Goal: Task Accomplishment & Management: Manage account settings

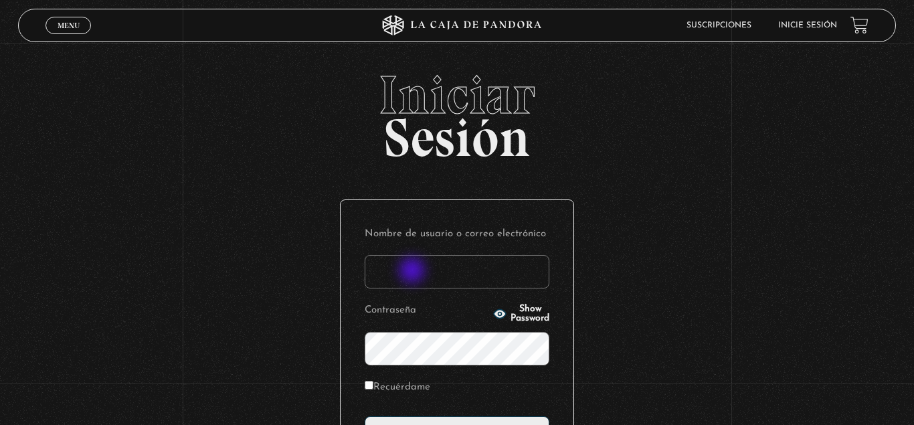
click at [414, 272] on input "Nombre de usuario o correo electrónico" at bounding box center [457, 271] width 185 height 33
type input "acaguirre"
click at [494, 314] on icon "button" at bounding box center [500, 314] width 12 height 9
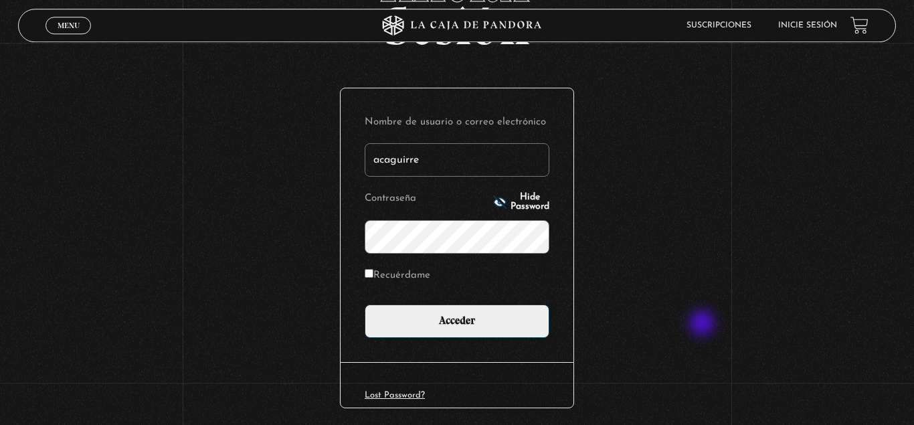
scroll to position [162, 0]
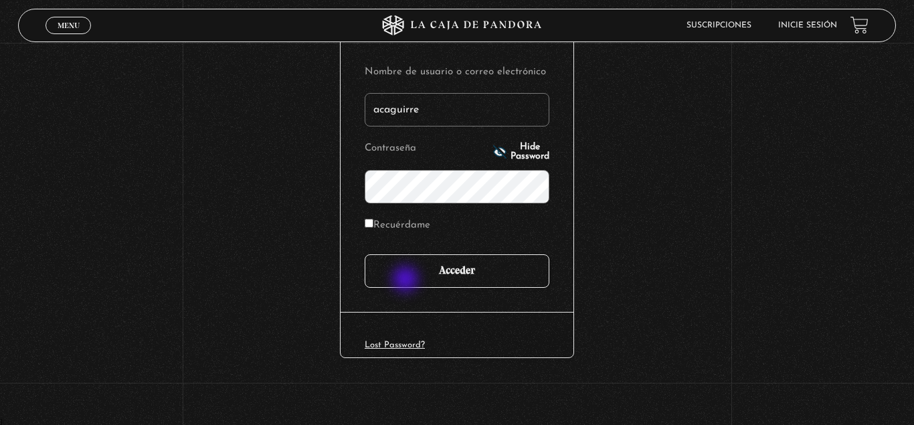
click at [408, 280] on input "Acceder" at bounding box center [457, 270] width 185 height 33
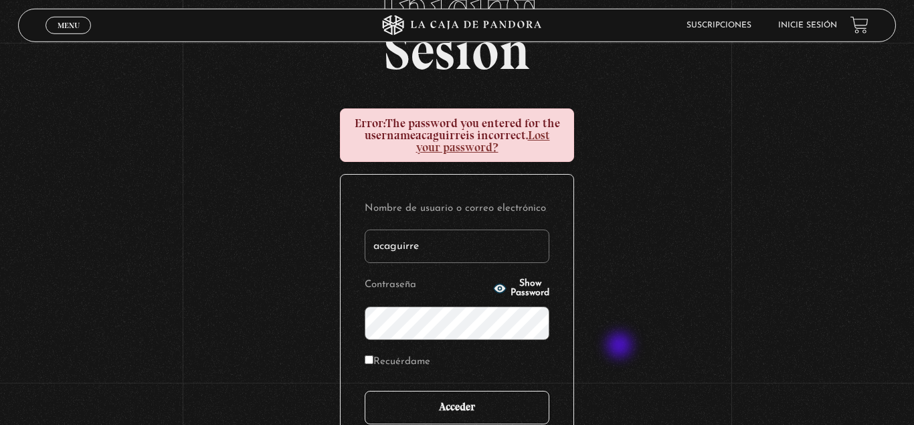
scroll to position [137, 0]
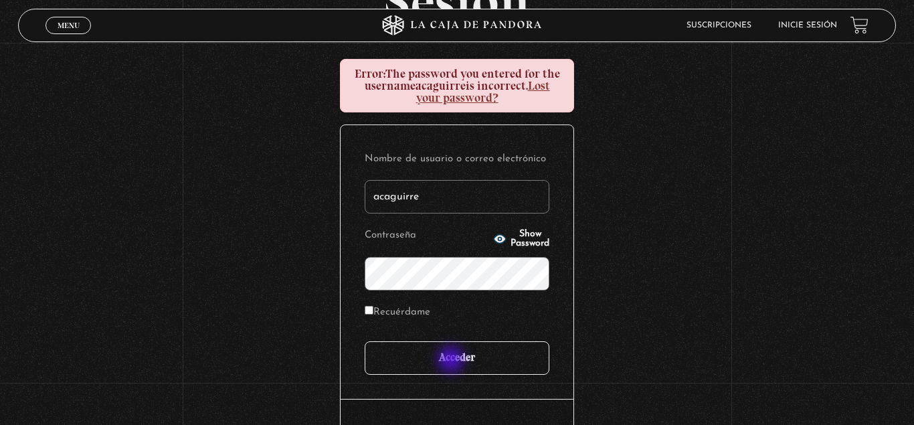
click at [453, 361] on input "Acceder" at bounding box center [457, 357] width 185 height 33
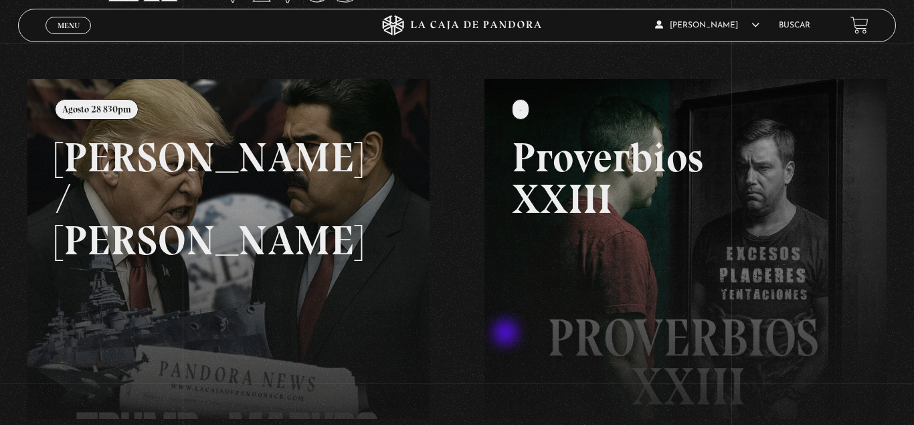
scroll to position [122, 0]
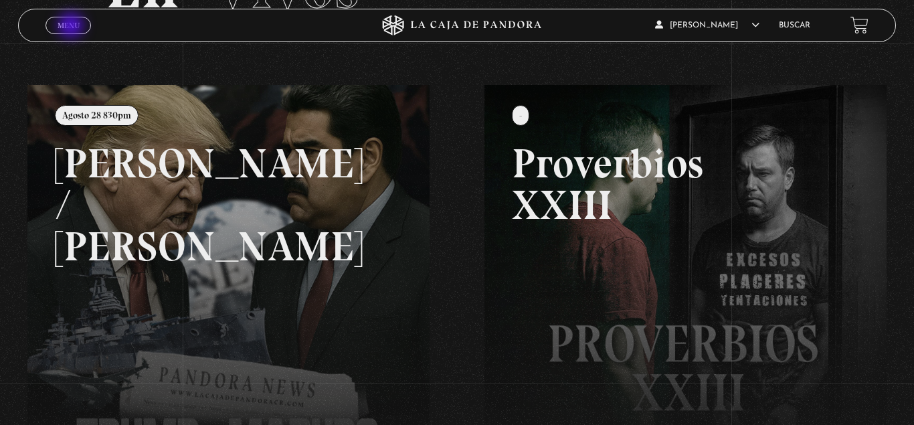
click at [72, 27] on span "Menu" at bounding box center [69, 25] width 22 height 8
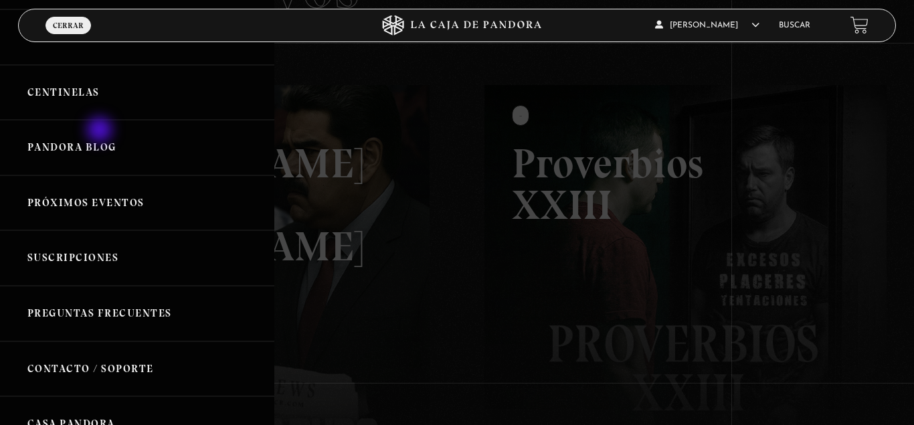
scroll to position [0, 0]
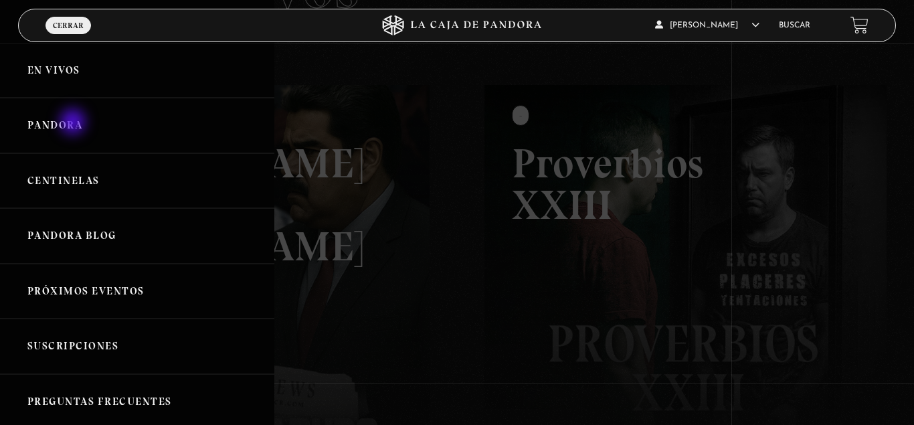
click at [74, 123] on link "Pandora" at bounding box center [137, 126] width 274 height 56
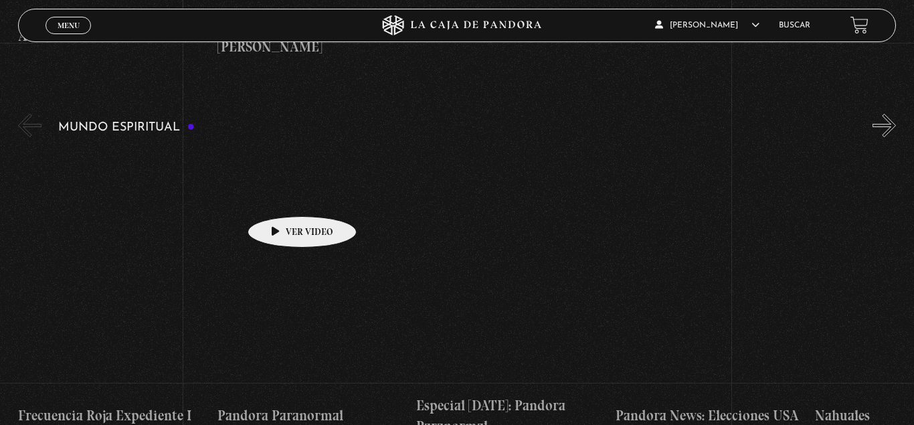
scroll to position [4370, 0]
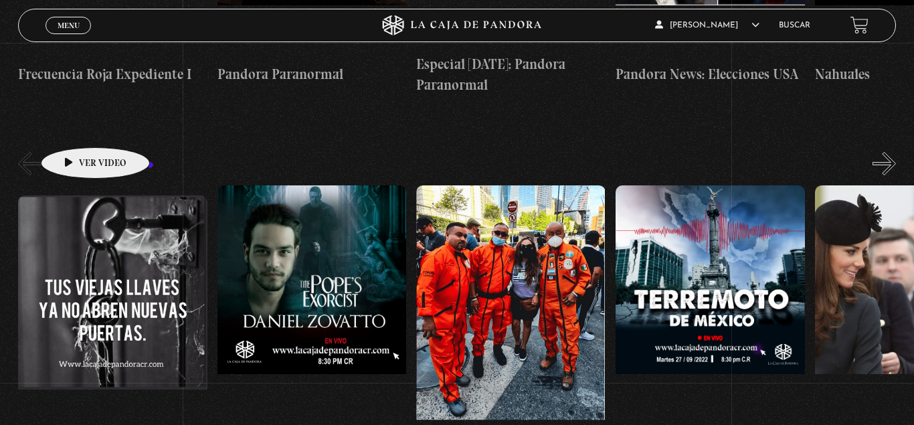
click at [74, 195] on figure at bounding box center [112, 315] width 189 height 241
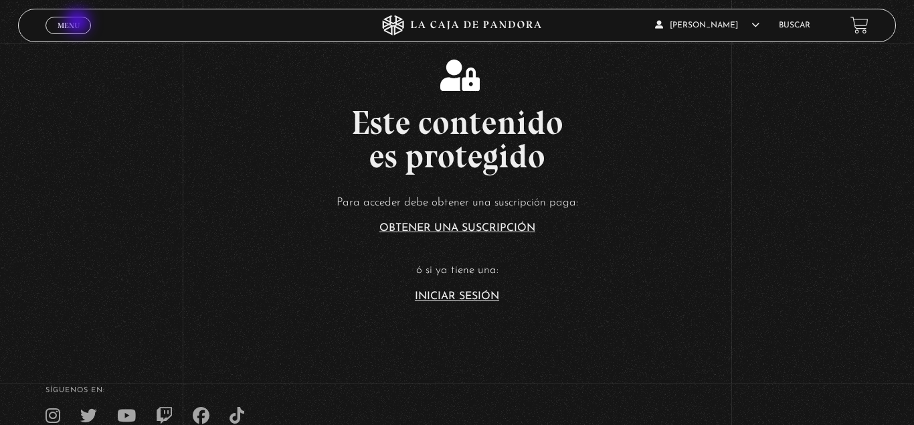
click at [79, 23] on span "Menu" at bounding box center [69, 25] width 22 height 8
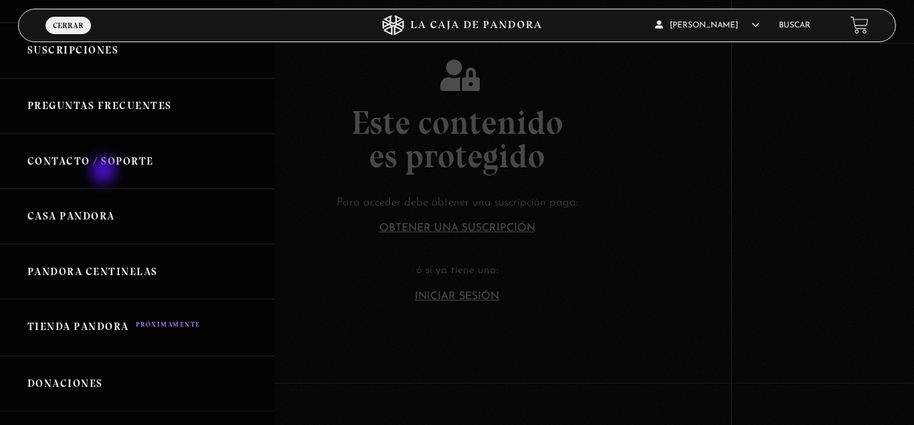
scroll to position [265, 0]
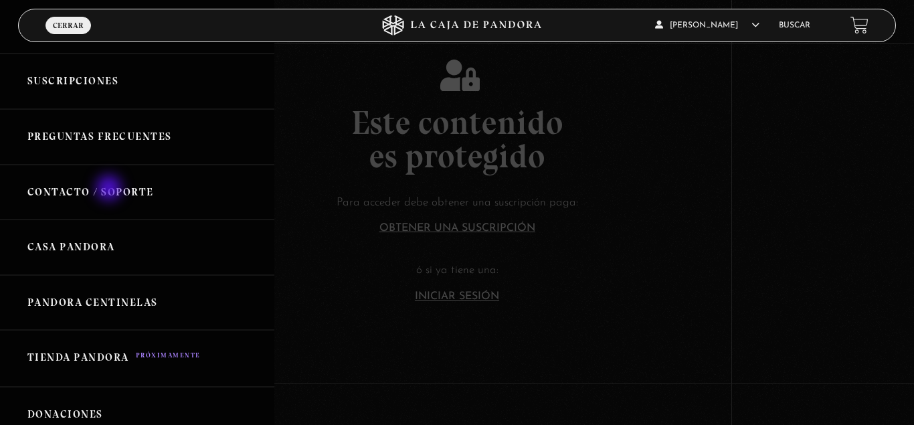
click at [112, 192] on link "Contacto / Soporte" at bounding box center [137, 193] width 274 height 56
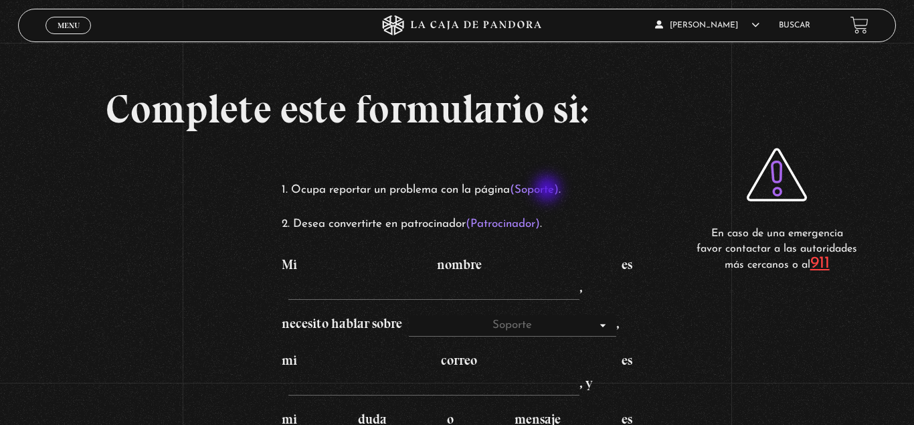
click at [549, 190] on mark "(Soporte)" at bounding box center [534, 189] width 49 height 11
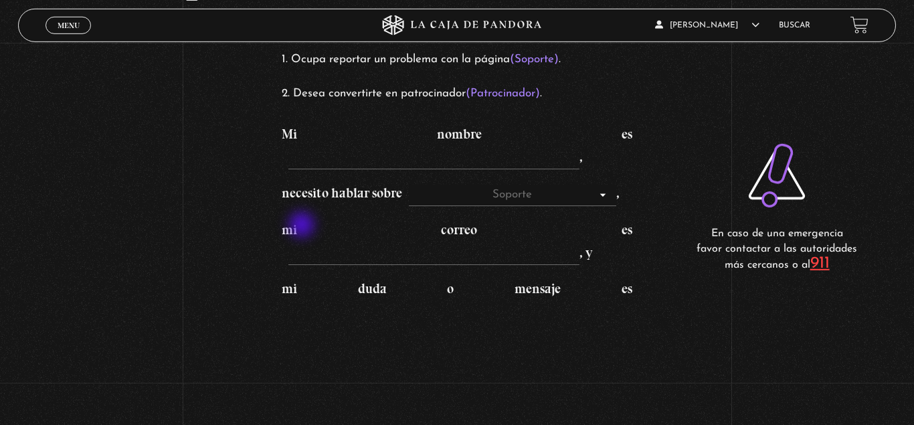
scroll to position [137, 0]
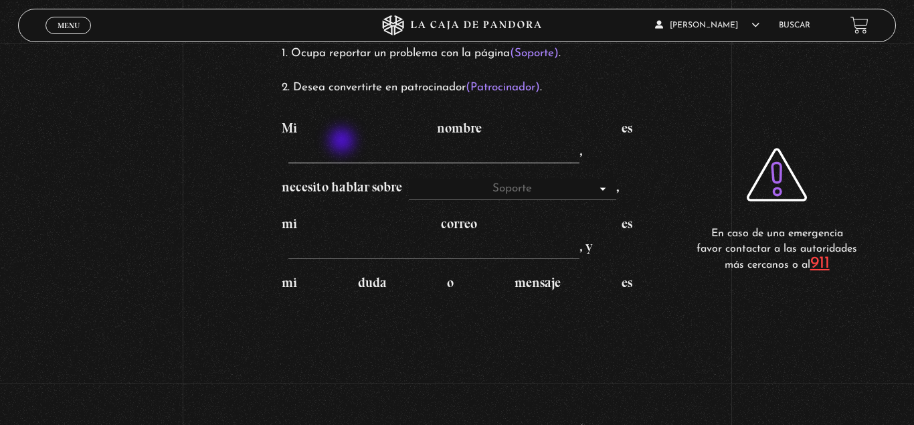
click at [324, 153] on input "Mi nombre es ," at bounding box center [434, 153] width 291 height 21
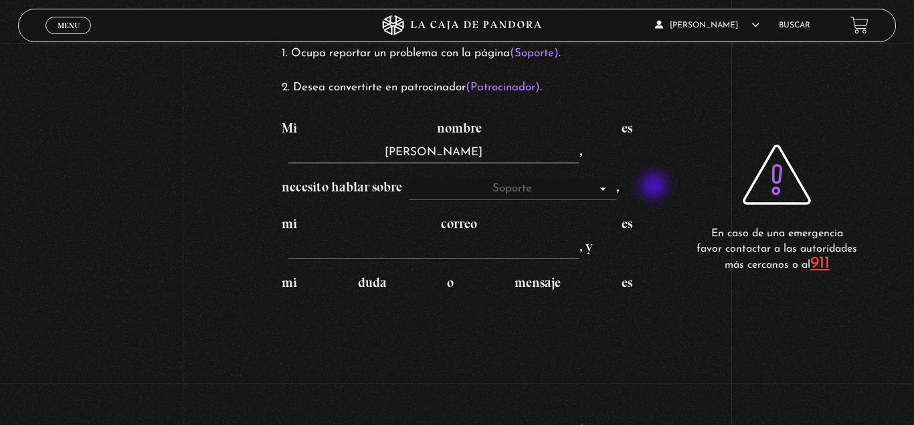
click at [655, 187] on div "Complete este formulario si: Ocupa reportar un problema con la página (Soporte)…" at bounding box center [457, 184] width 914 height 642
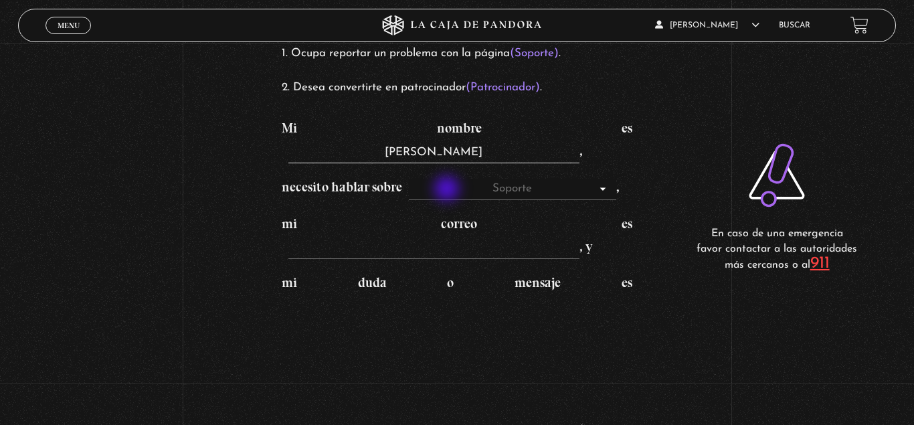
type input "[PERSON_NAME]"
click at [409, 179] on select "Soporte Patrocinadores" at bounding box center [513, 189] width 208 height 21
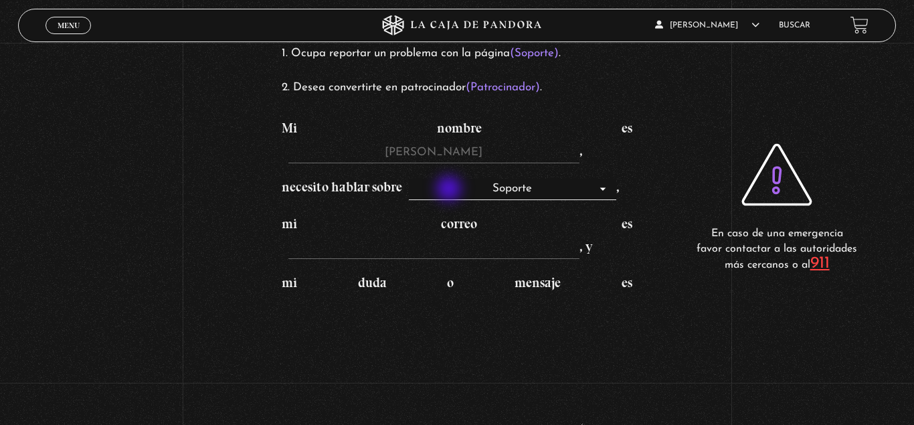
click option "Soporte" at bounding box center [0, 0] width 0 height 0
click at [556, 225] on label "mi correo es , y" at bounding box center [457, 235] width 351 height 39
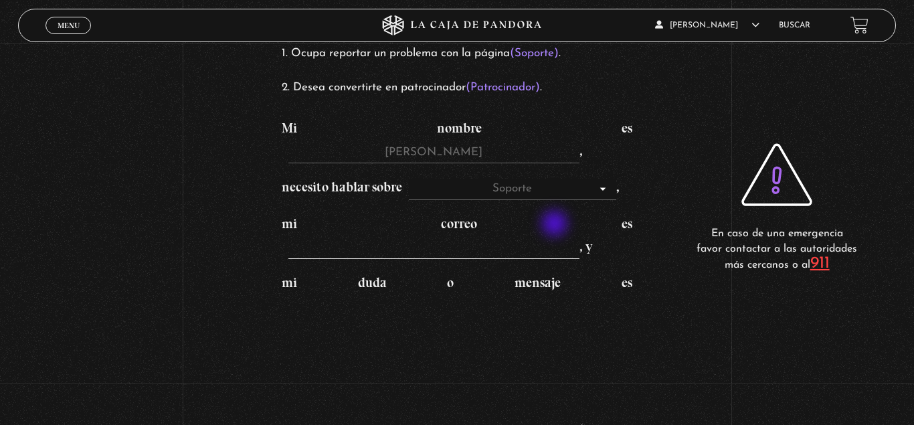
click at [556, 238] on input "mi correo es , y" at bounding box center [434, 248] width 291 height 21
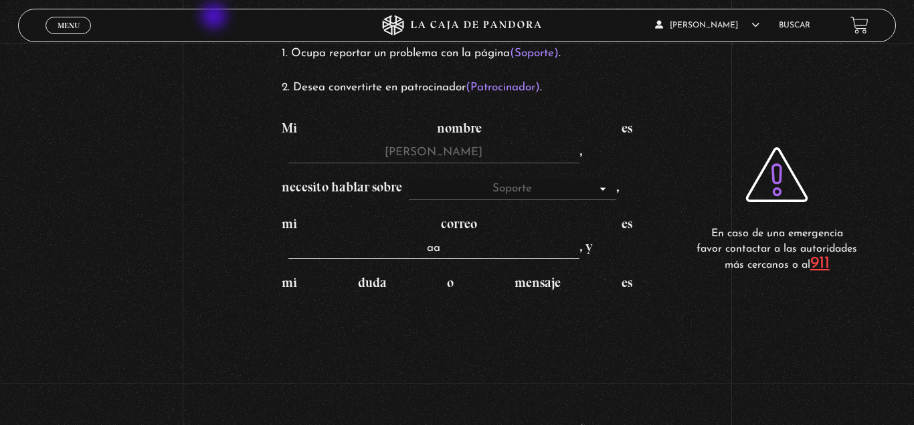
type input "aa"
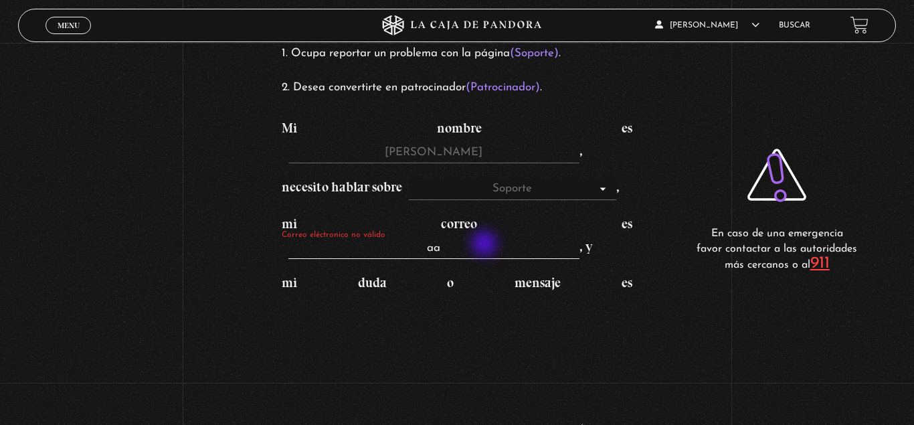
click at [486, 245] on input "aa" at bounding box center [434, 248] width 291 height 21
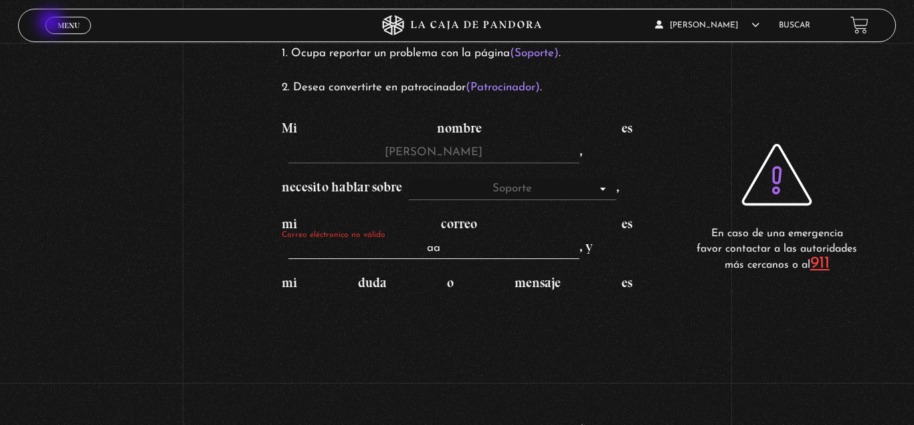
click at [54, 23] on link "Menu Cerrar" at bounding box center [69, 25] width 46 height 17
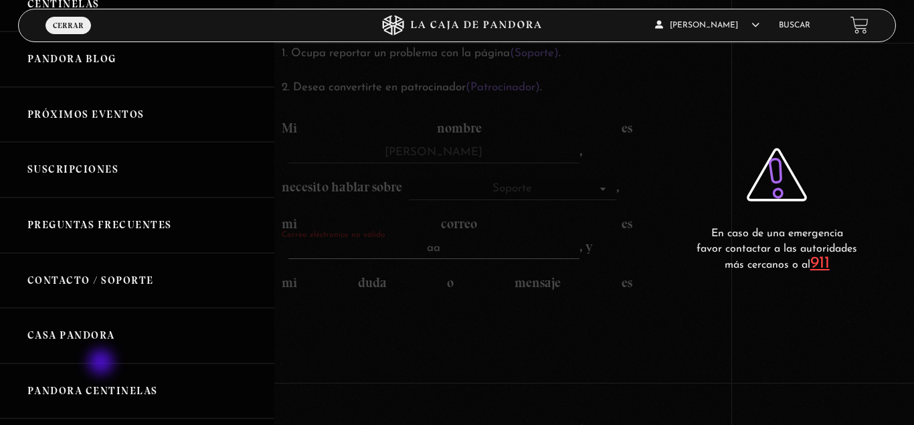
scroll to position [398, 0]
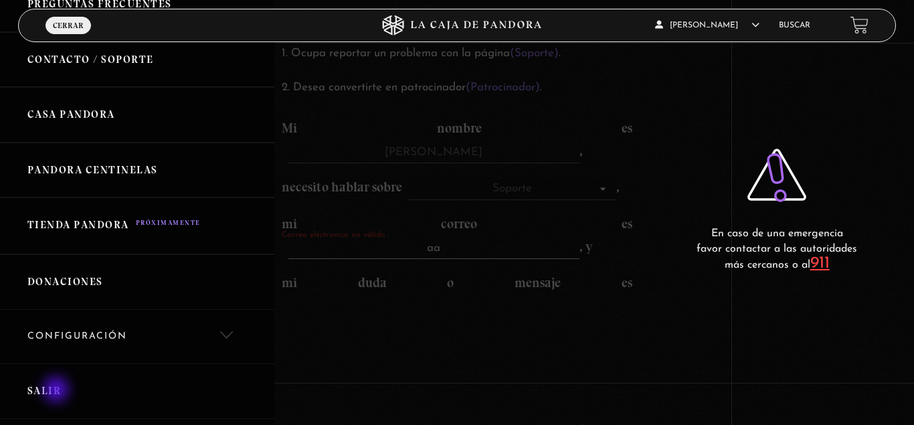
click at [57, 391] on link "Salir" at bounding box center [137, 392] width 274 height 56
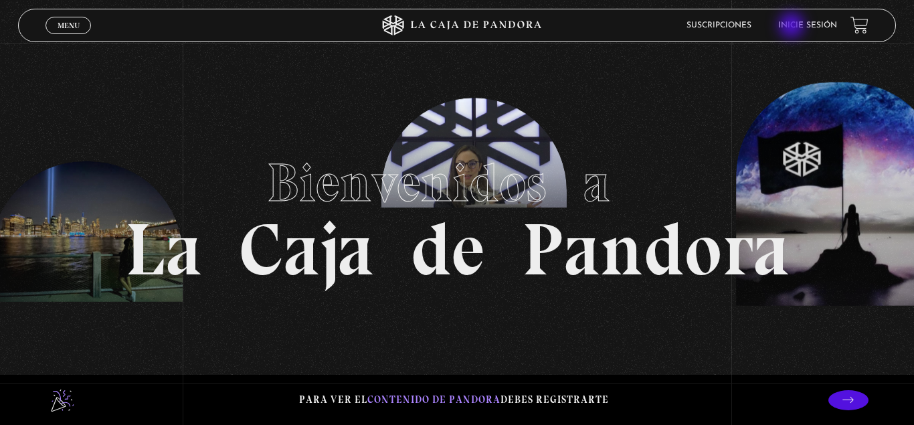
click at [793, 27] on link "Inicie sesión" at bounding box center [808, 25] width 59 height 8
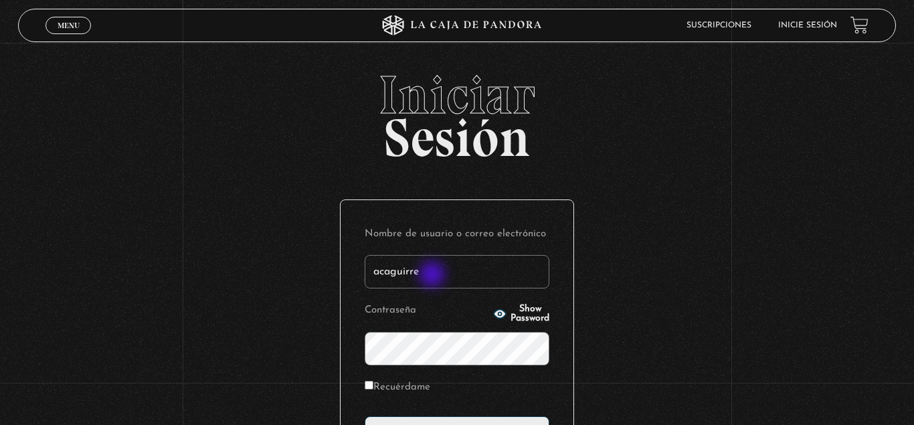
click at [434, 276] on input "acaguirre" at bounding box center [457, 271] width 185 height 33
type input "a"
click at [730, 320] on div "Iniciar Sesión Nombre de usuario o correo electrónico [EMAIL_ADDRESS][DOMAIN_NA…" at bounding box center [457, 324] width 914 height 513
click at [493, 315] on button "Show Password" at bounding box center [521, 314] width 56 height 19
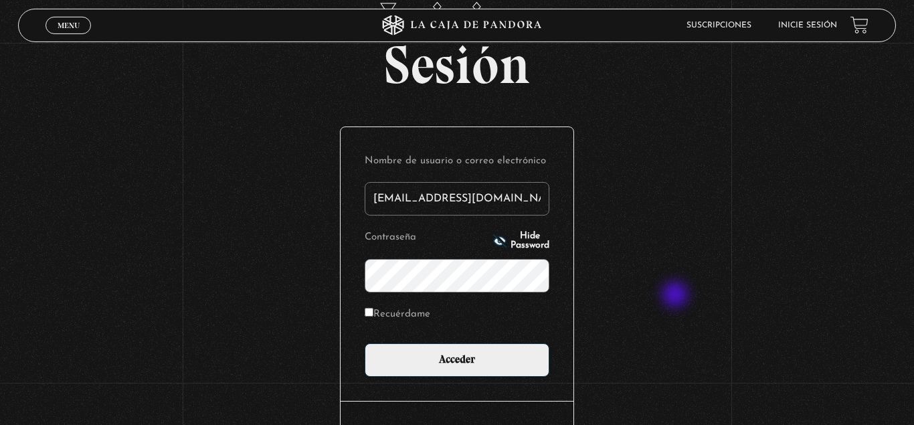
scroll to position [162, 0]
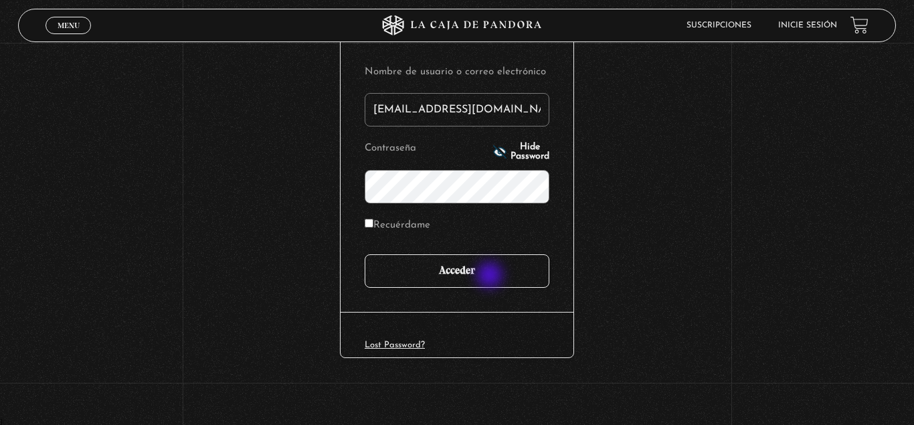
type input "aangieaguirre1990@gmail.com"
click at [491, 276] on input "Acceder" at bounding box center [457, 270] width 185 height 33
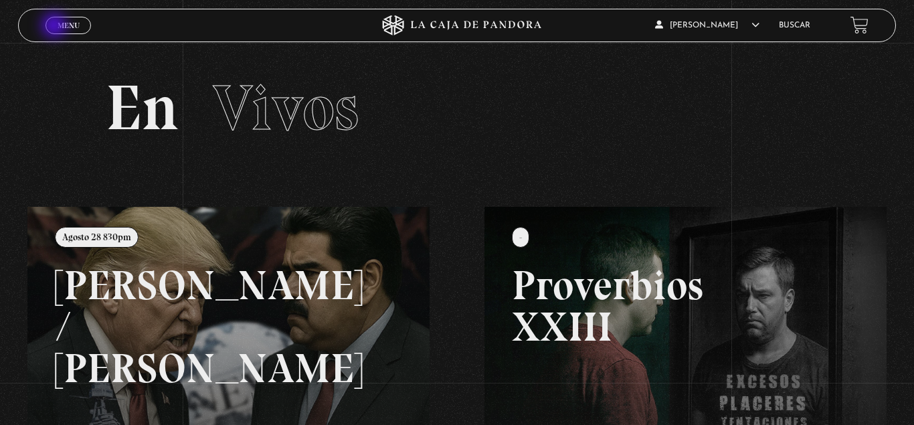
click at [56, 27] on link "Menu Cerrar" at bounding box center [69, 25] width 46 height 17
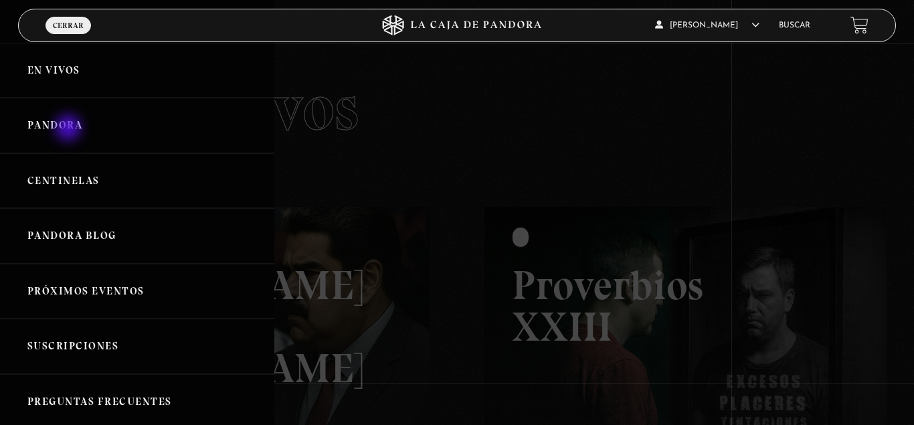
click at [70, 129] on link "Pandora" at bounding box center [137, 126] width 274 height 56
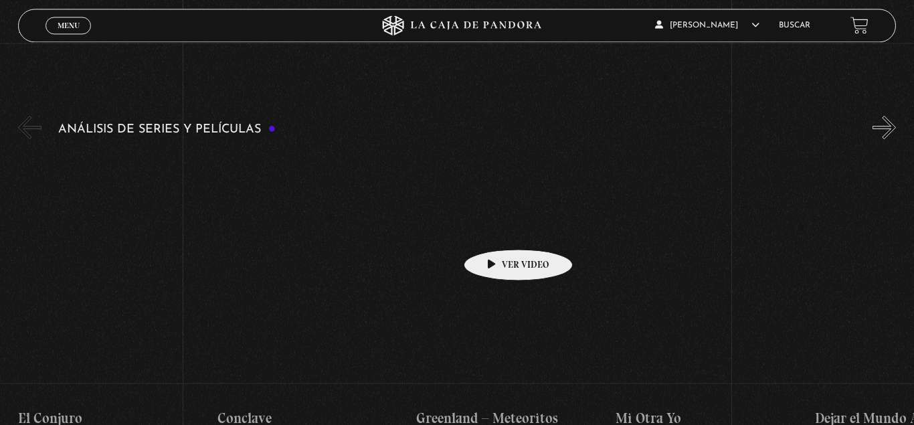
scroll to position [1707, 0]
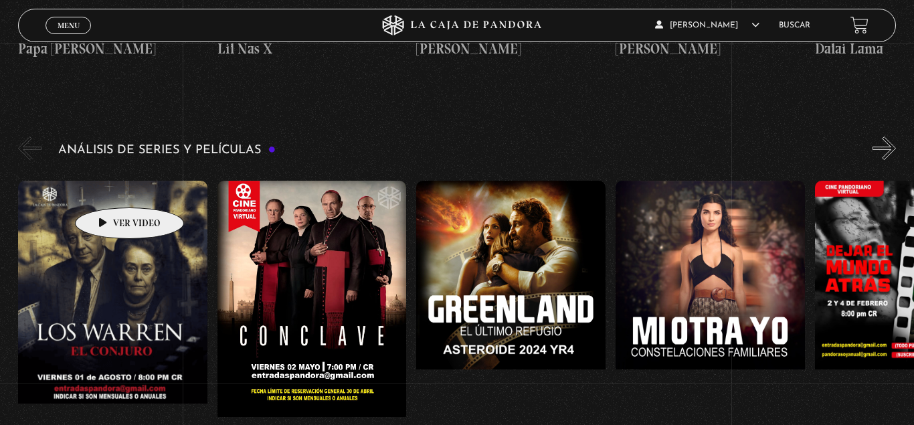
click at [108, 187] on figure at bounding box center [112, 301] width 189 height 241
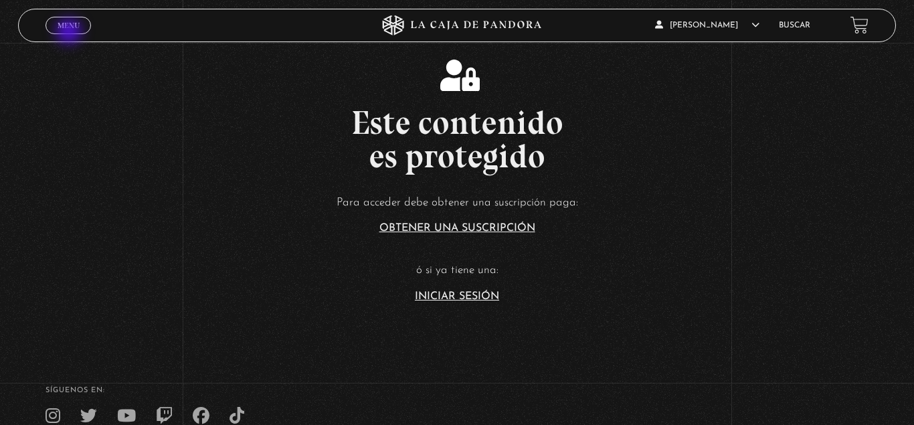
click at [70, 32] on link "Menu Cerrar" at bounding box center [69, 25] width 46 height 17
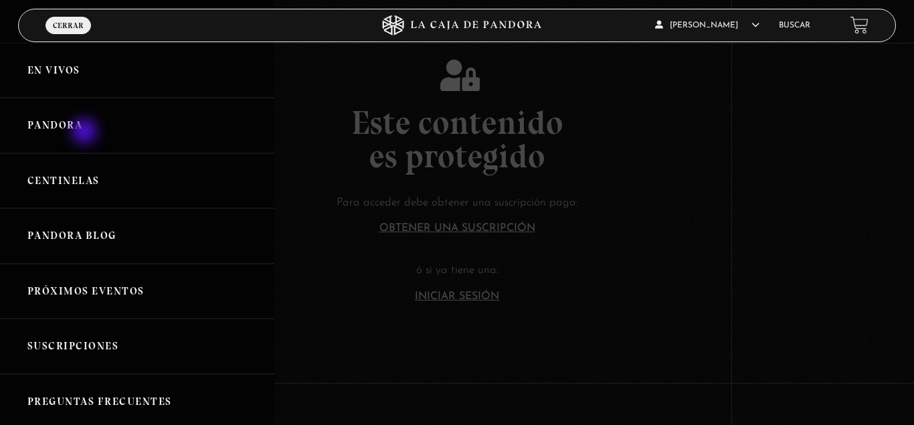
click at [86, 133] on link "Pandora" at bounding box center [137, 126] width 274 height 56
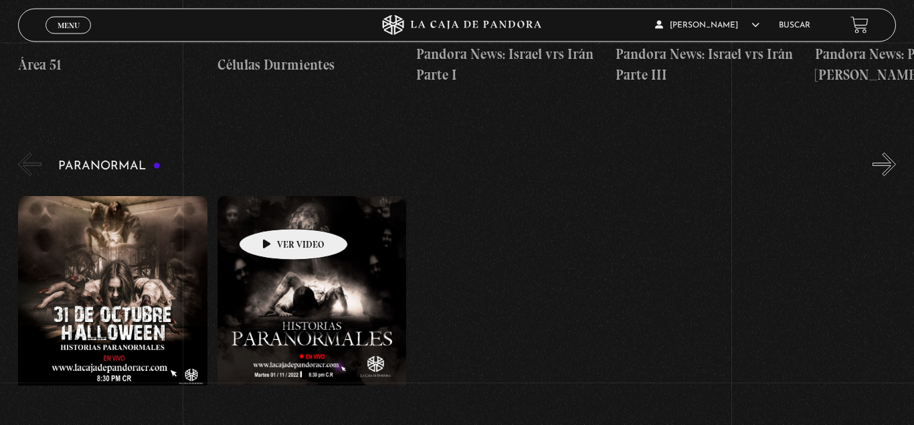
scroll to position [478, 0]
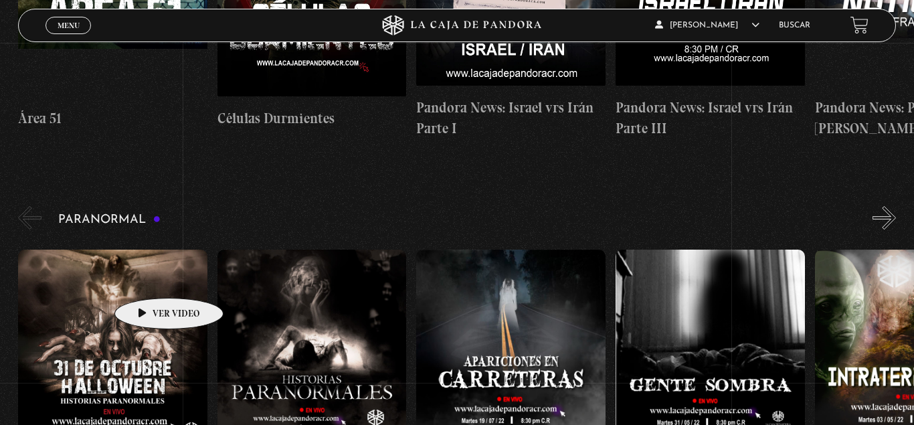
click at [148, 278] on figure at bounding box center [112, 370] width 189 height 241
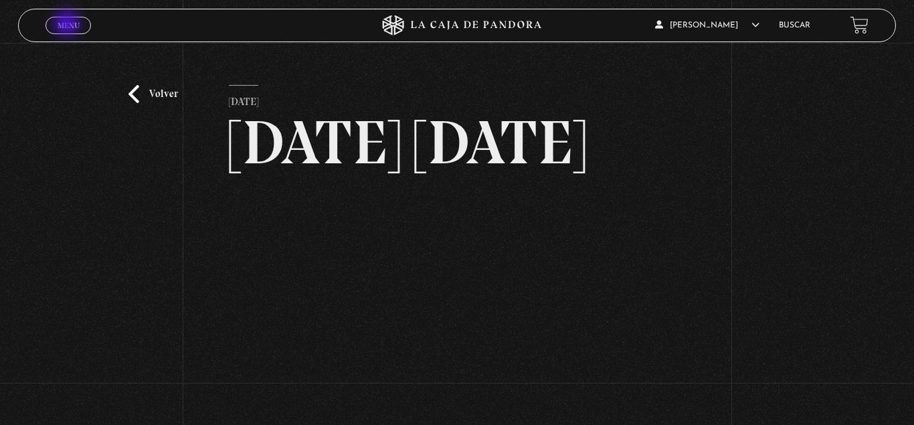
click at [68, 25] on span "Menu" at bounding box center [69, 25] width 22 height 8
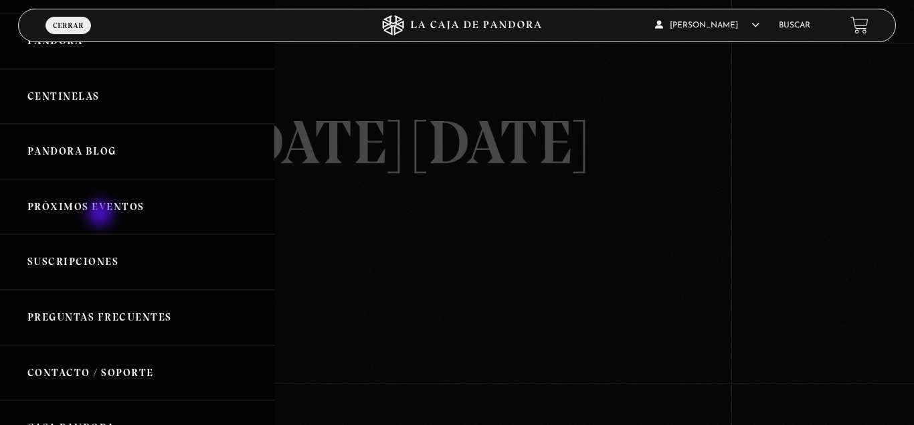
scroll to position [133, 0]
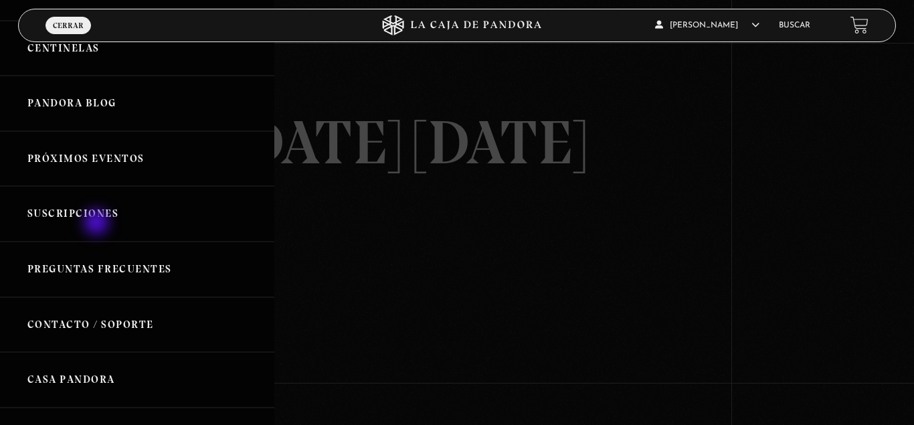
click at [98, 224] on link "Suscripciones" at bounding box center [137, 214] width 274 height 56
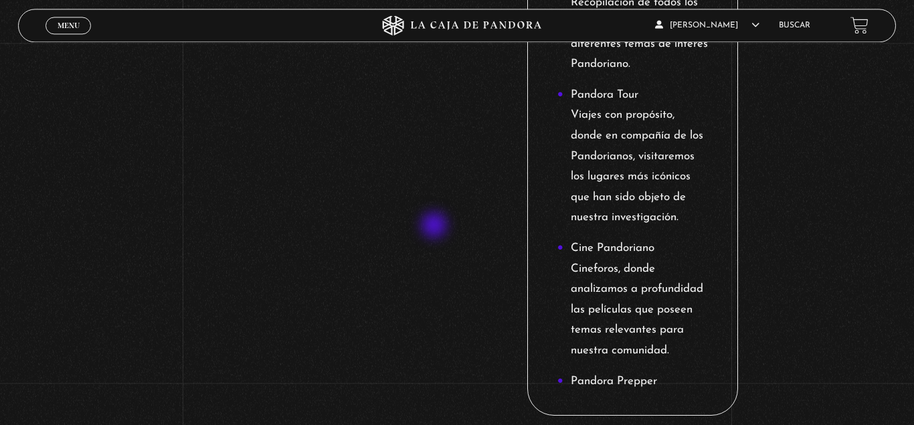
scroll to position [1980, 0]
